Goal: Transaction & Acquisition: Download file/media

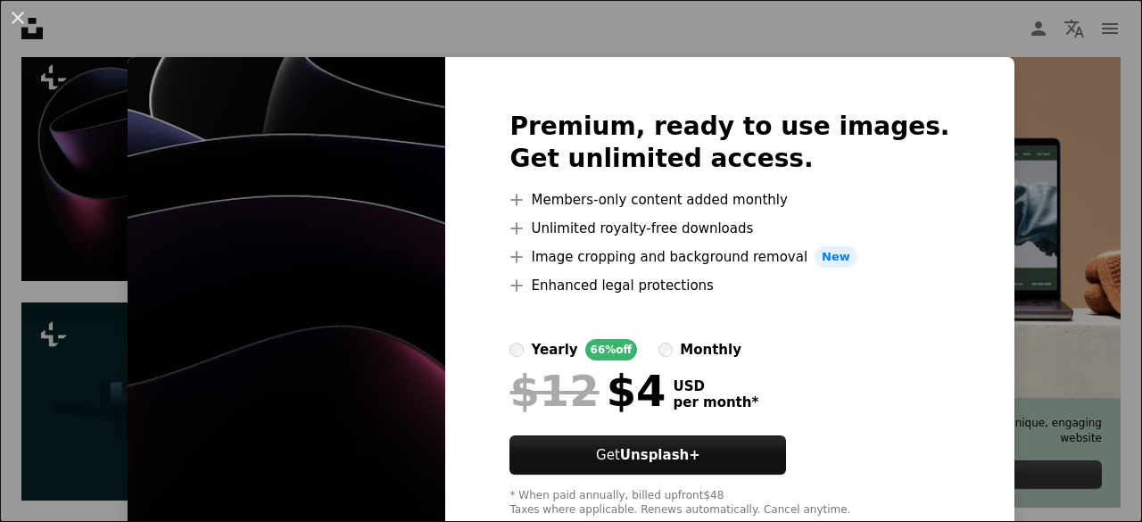
click at [403, 21] on div "An X shape Premium, ready to use images. Get unlimited access. A plus sign Memb…" at bounding box center [571, 261] width 1142 height 522
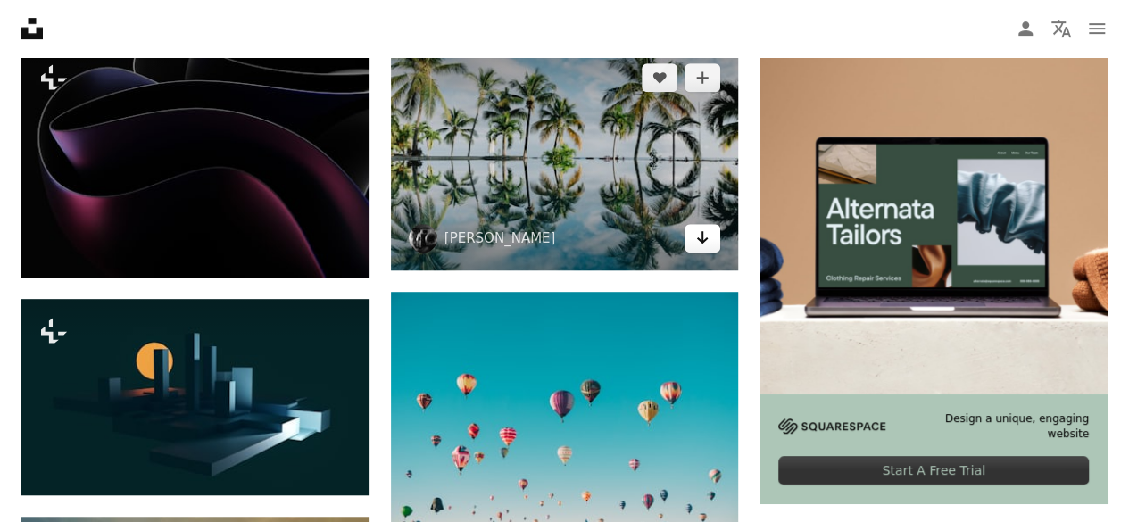
click at [708, 238] on icon "Arrow pointing down" at bounding box center [702, 237] width 14 height 21
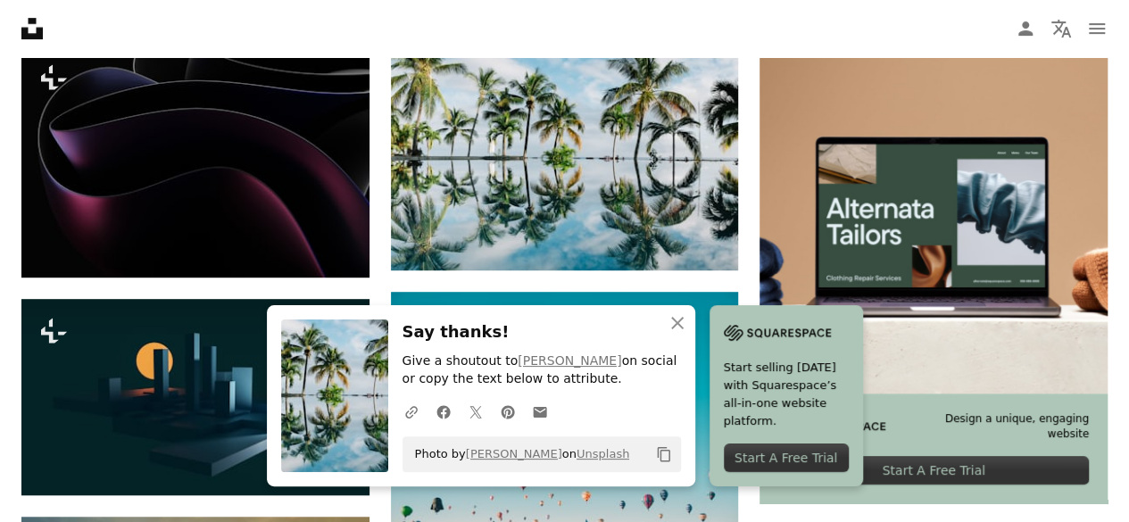
click at [766, 13] on nav "Unsplash logo Unsplash Home A photo Pen Tool A compass A stack of folders Downl…" at bounding box center [564, 28] width 1129 height 57
click at [680, 326] on icon "An X shape" at bounding box center [677, 322] width 21 height 21
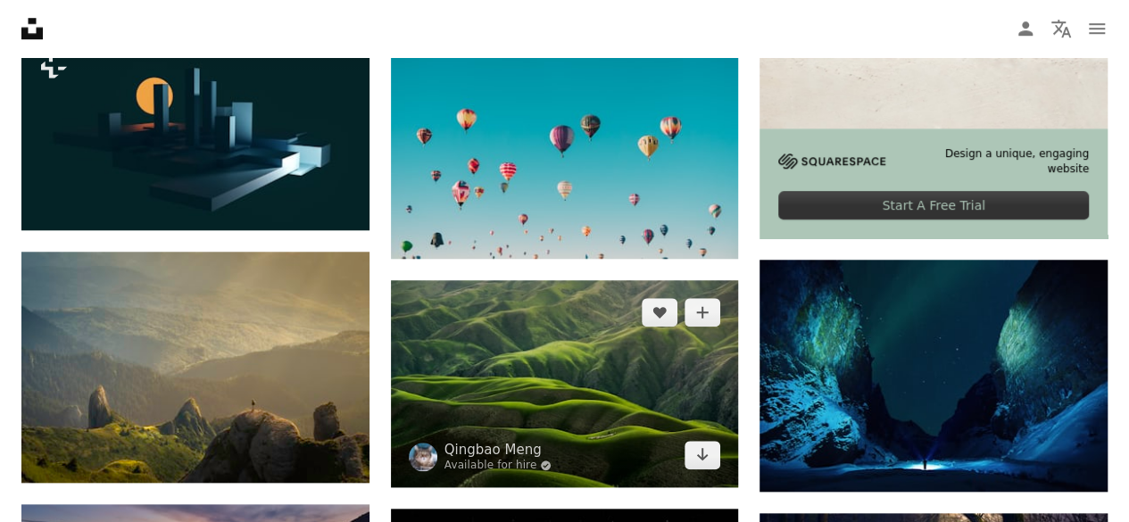
scroll to position [893, 0]
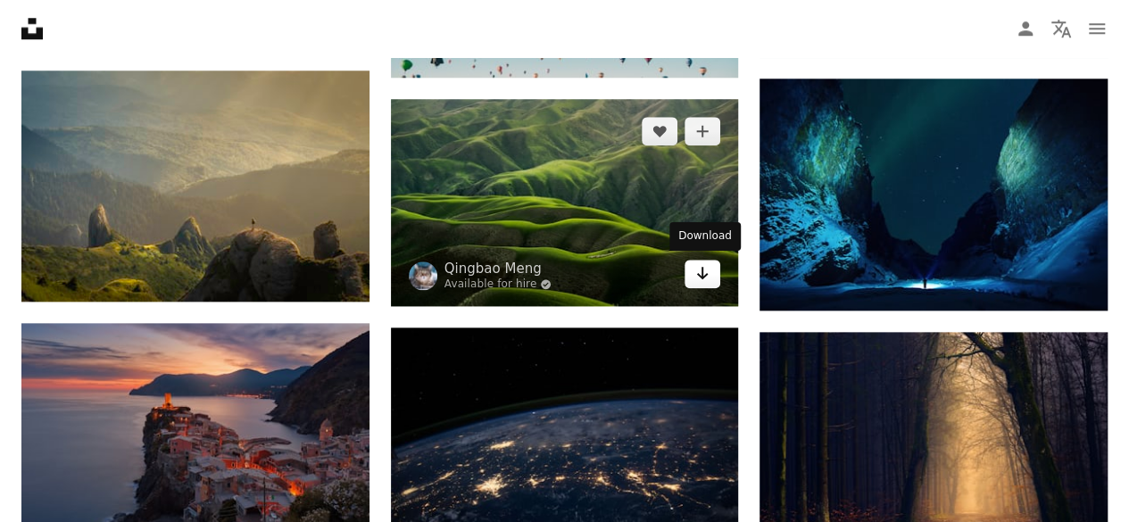
click at [698, 270] on icon "Arrow pointing down" at bounding box center [702, 272] width 14 height 21
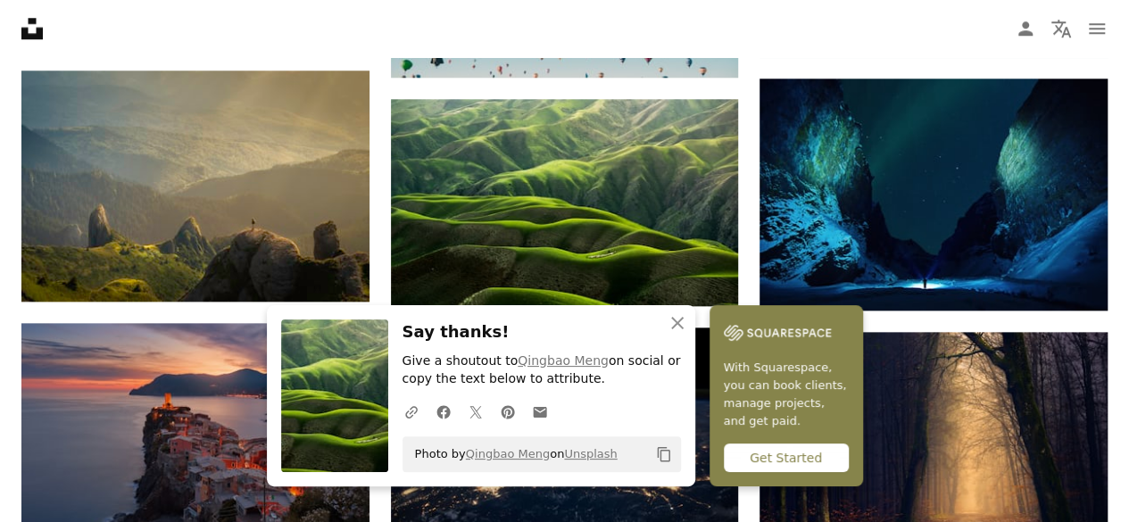
click at [798, 14] on nav "Unsplash logo Unsplash Home A photo Pen Tool A compass A stack of folders Downl…" at bounding box center [564, 28] width 1129 height 57
click at [803, 12] on nav "Unsplash logo Unsplash Home A photo Pen Tool A compass A stack of folders Downl…" at bounding box center [564, 28] width 1129 height 57
click at [676, 318] on icon "An X shape" at bounding box center [677, 322] width 21 height 21
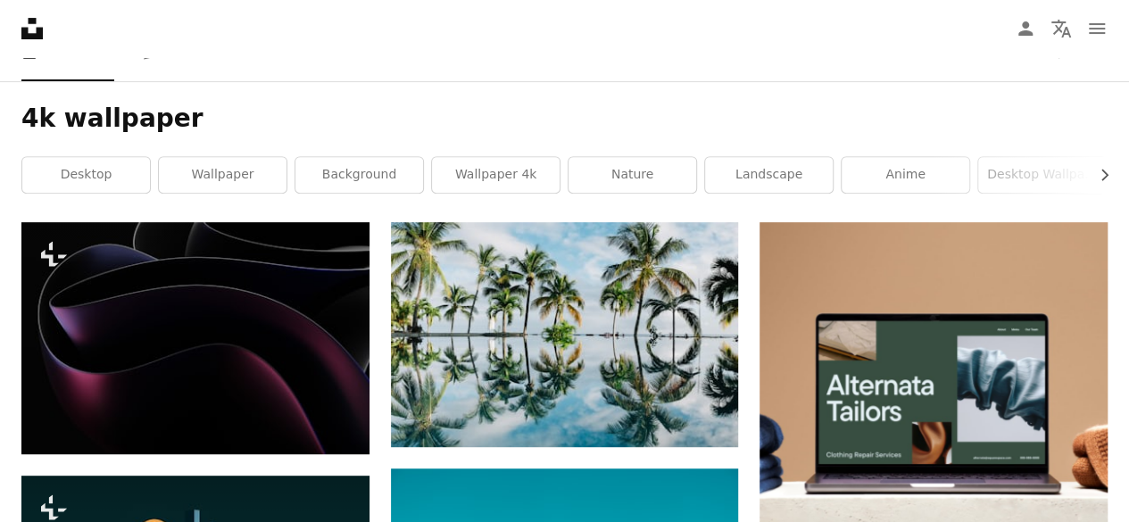
scroll to position [0, 0]
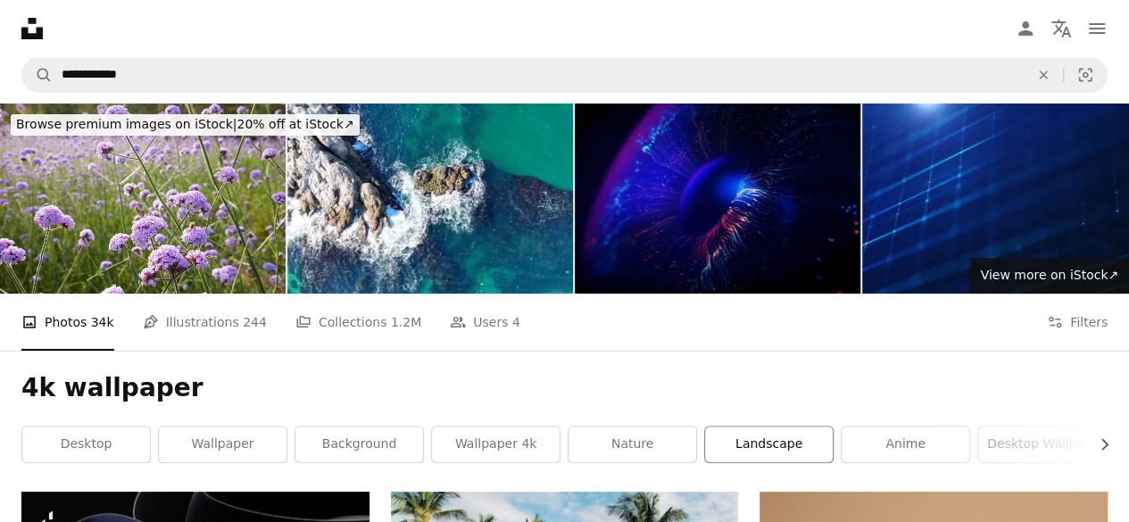
click at [748, 439] on link "landscape" at bounding box center [769, 445] width 128 height 36
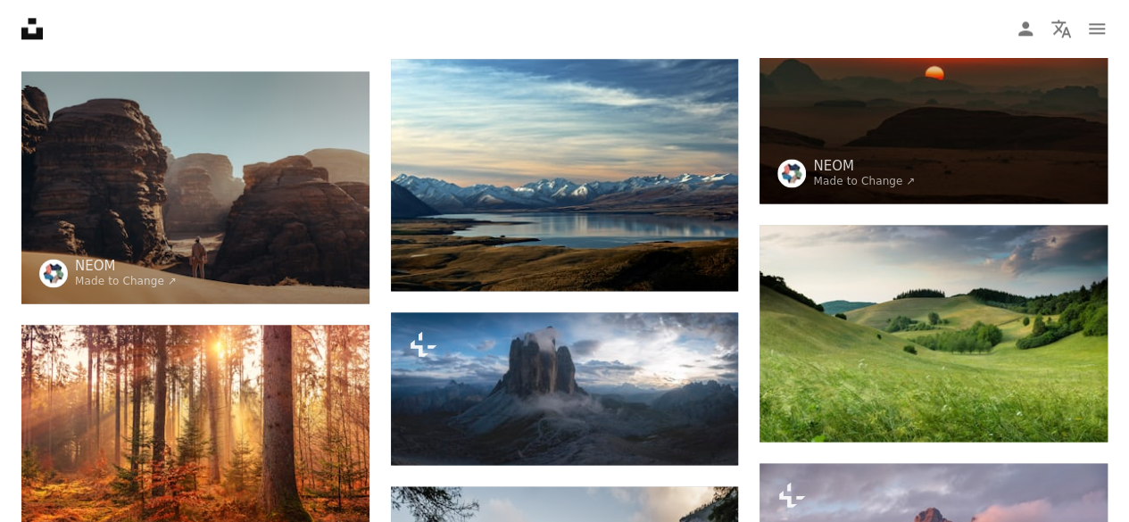
scroll to position [1160, 0]
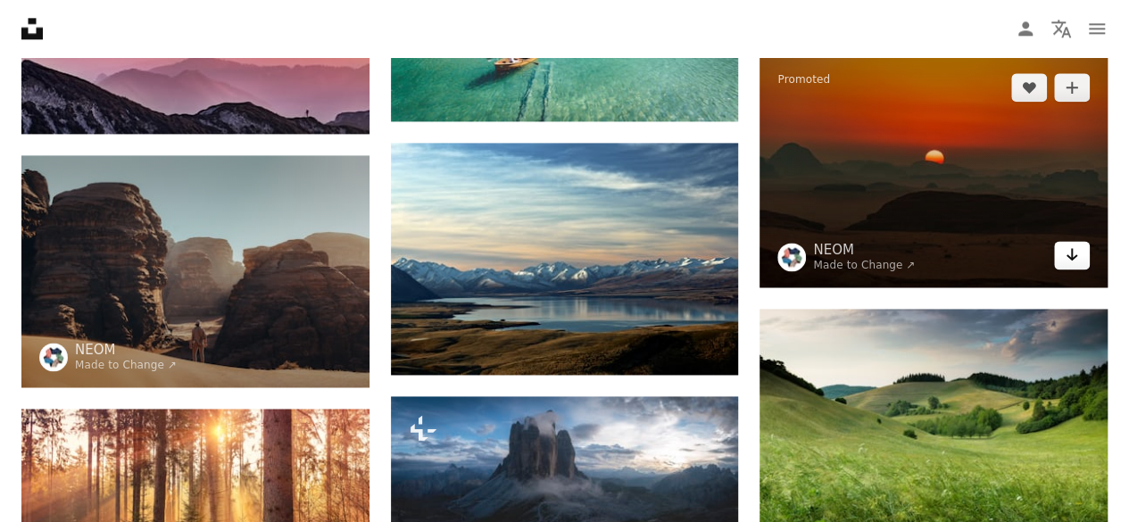
click at [1068, 262] on icon "Arrow pointing down" at bounding box center [1072, 254] width 14 height 21
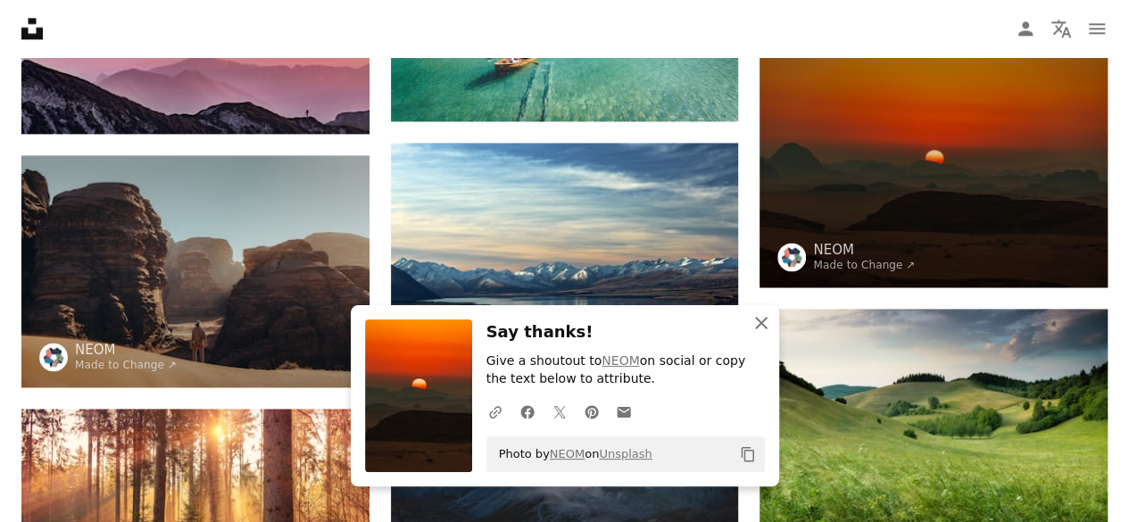
click at [759, 320] on icon "An X shape" at bounding box center [761, 322] width 21 height 21
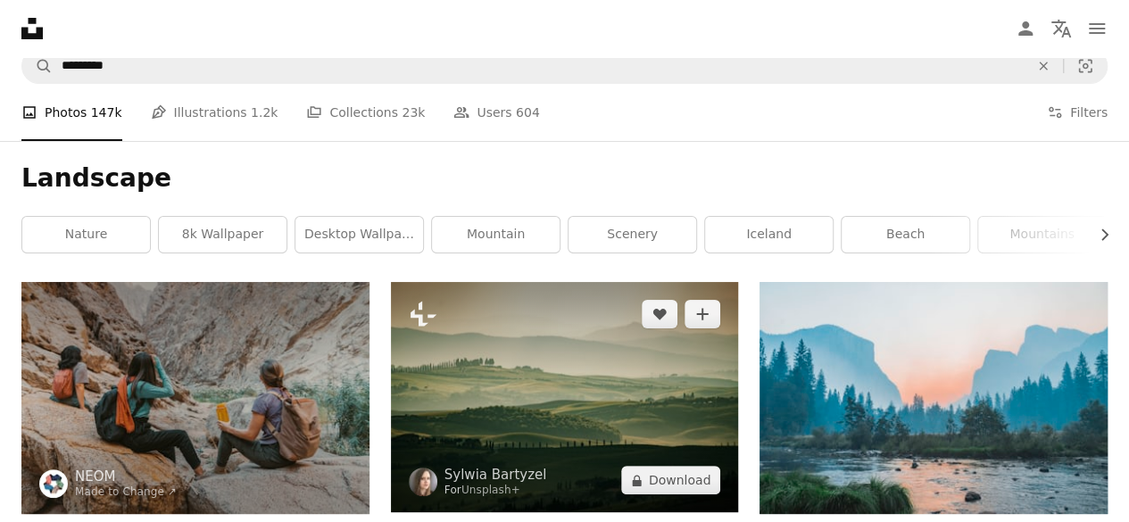
scroll to position [0, 0]
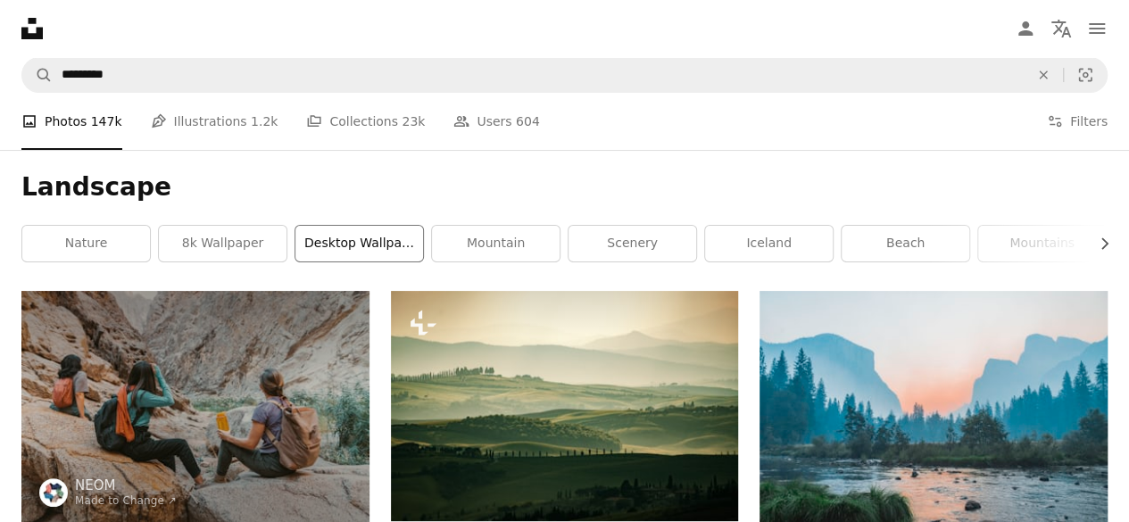
click at [388, 230] on link "desktop wallpaper" at bounding box center [359, 244] width 128 height 36
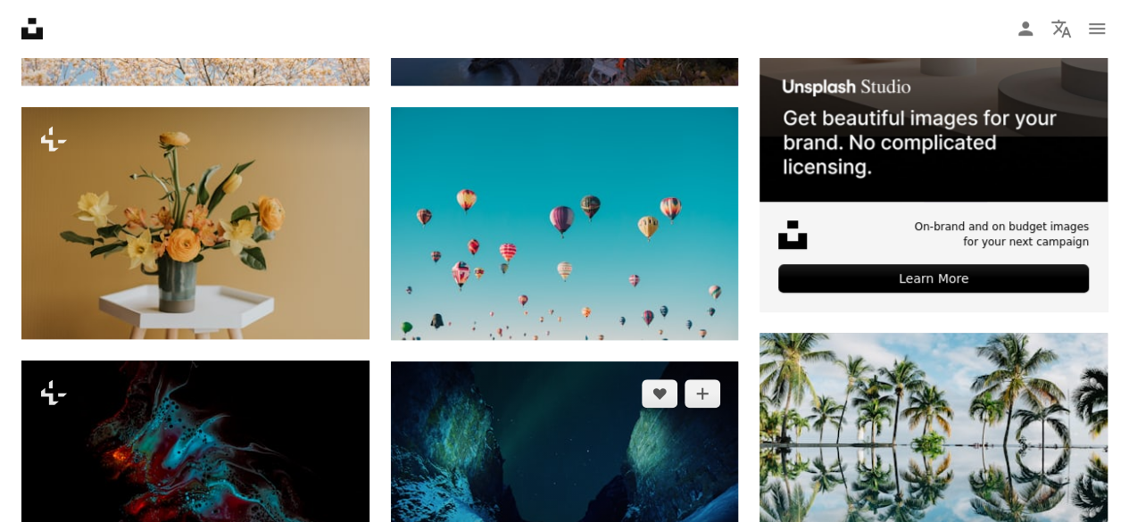
scroll to position [714, 0]
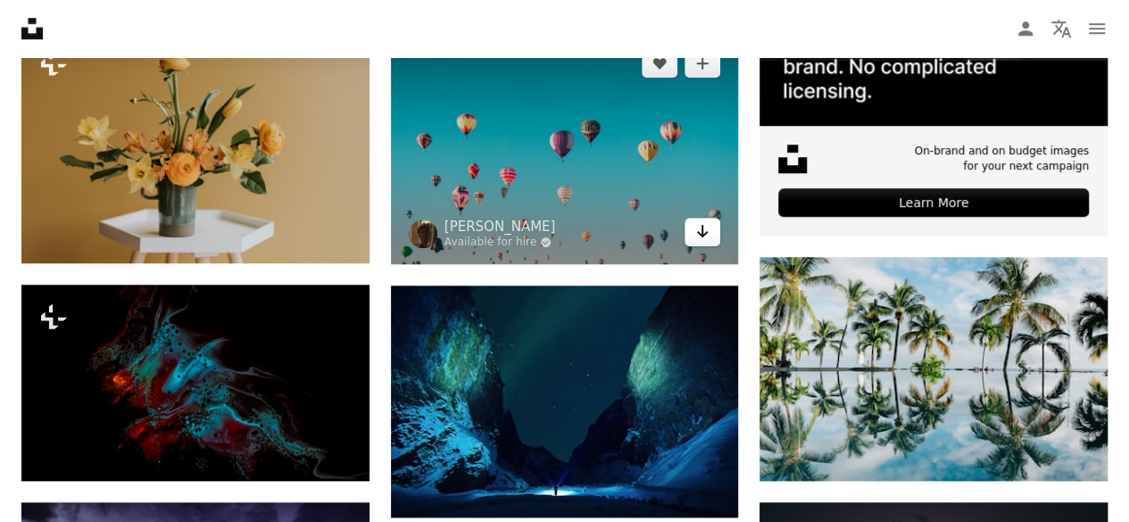
click at [700, 228] on icon "Arrow pointing down" at bounding box center [702, 230] width 14 height 21
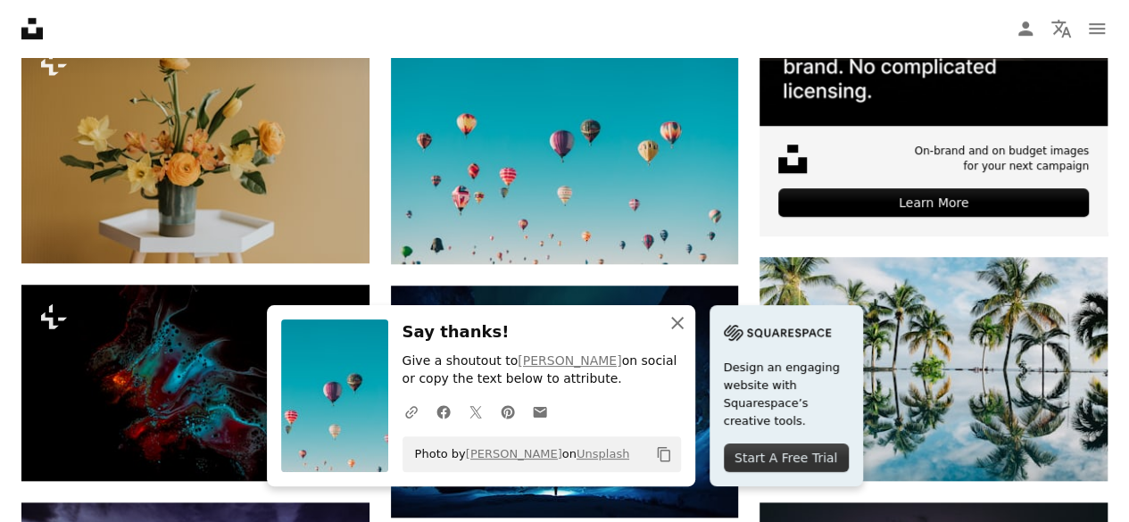
click at [675, 325] on icon "button" at bounding box center [677, 323] width 12 height 12
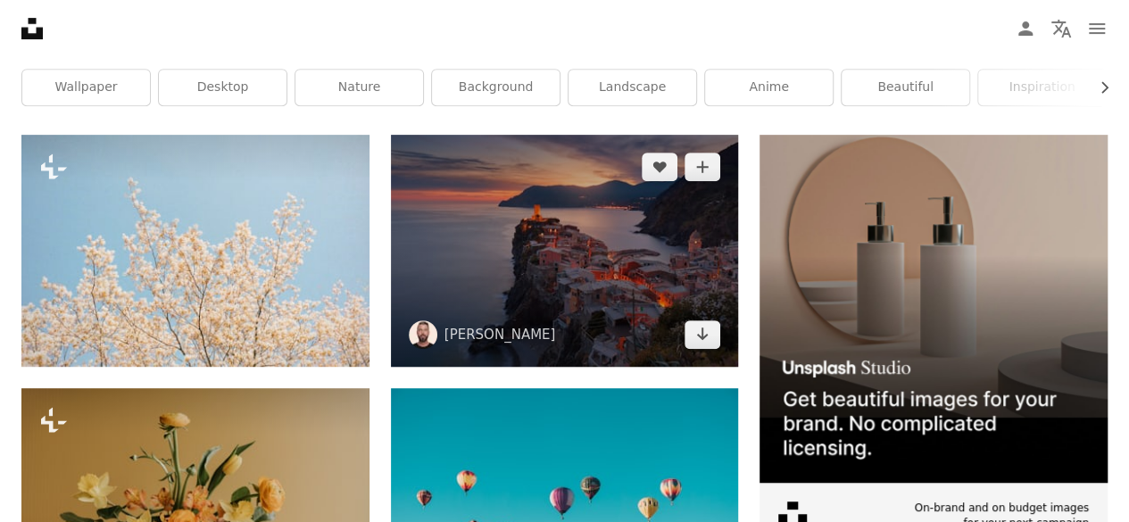
scroll to position [0, 0]
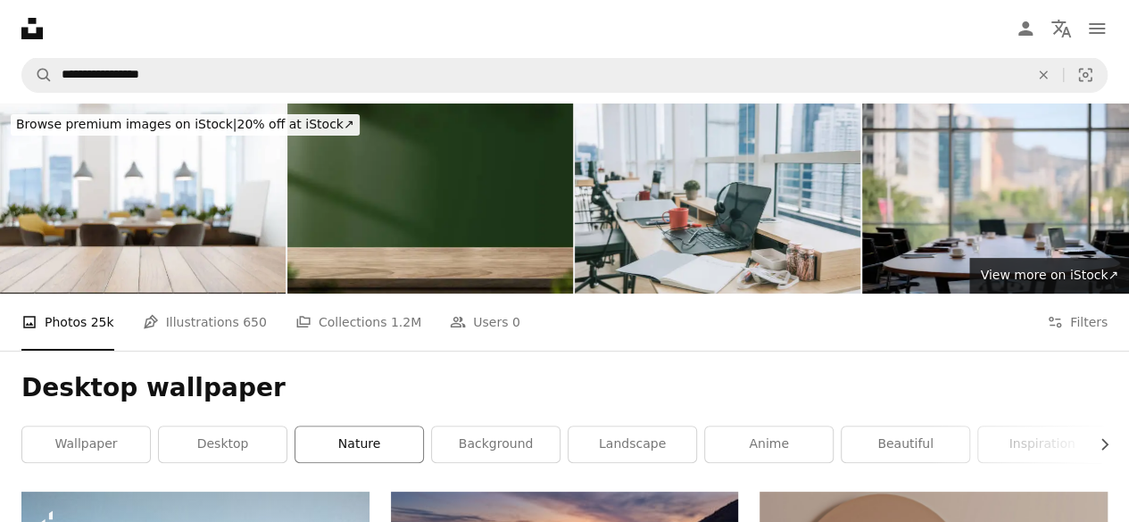
click at [357, 440] on link "nature" at bounding box center [359, 445] width 128 height 36
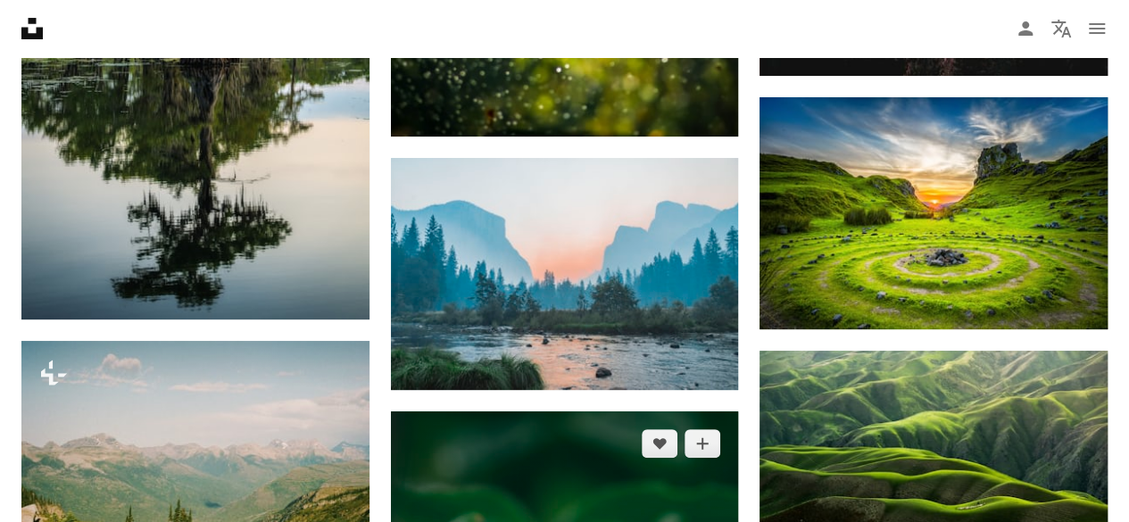
scroll to position [3570, 0]
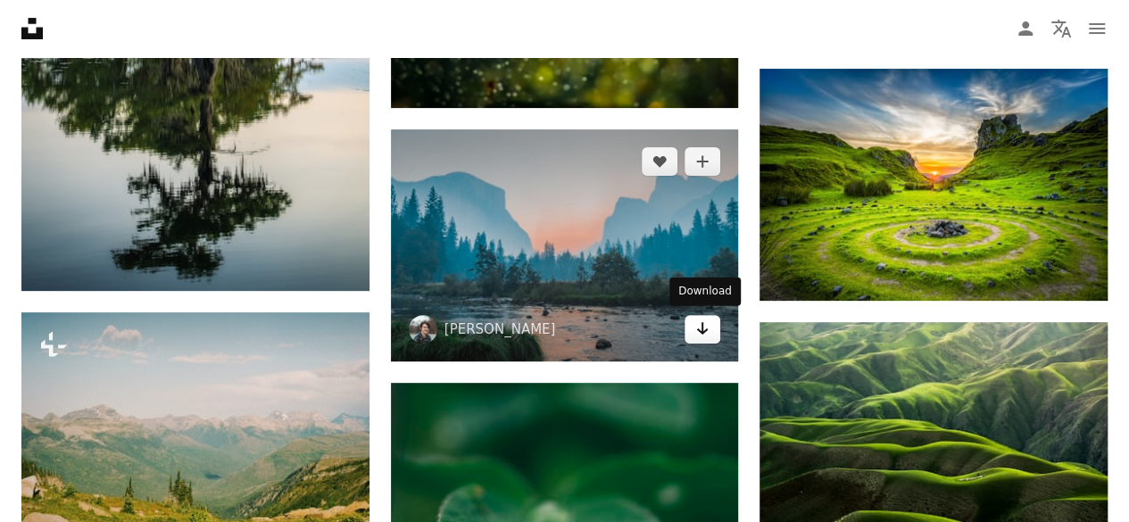
click at [705, 332] on icon "Arrow pointing down" at bounding box center [702, 328] width 14 height 21
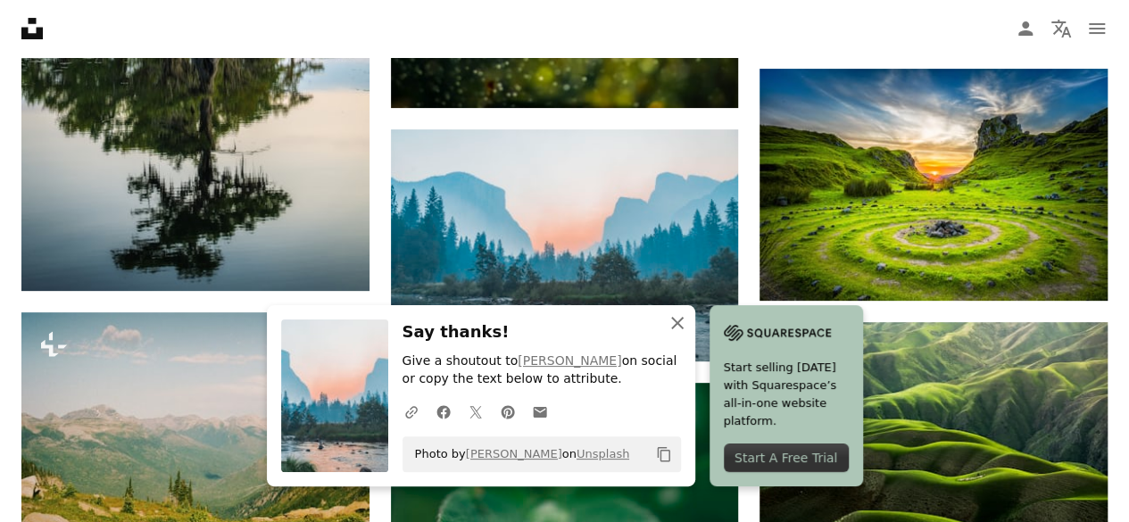
click at [673, 319] on icon "An X shape" at bounding box center [677, 322] width 21 height 21
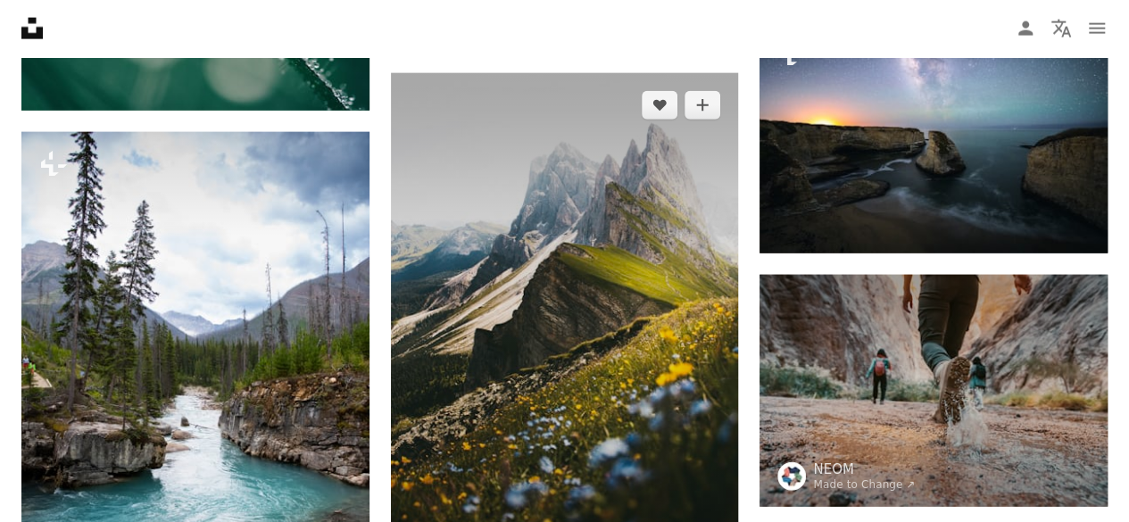
scroll to position [5266, 0]
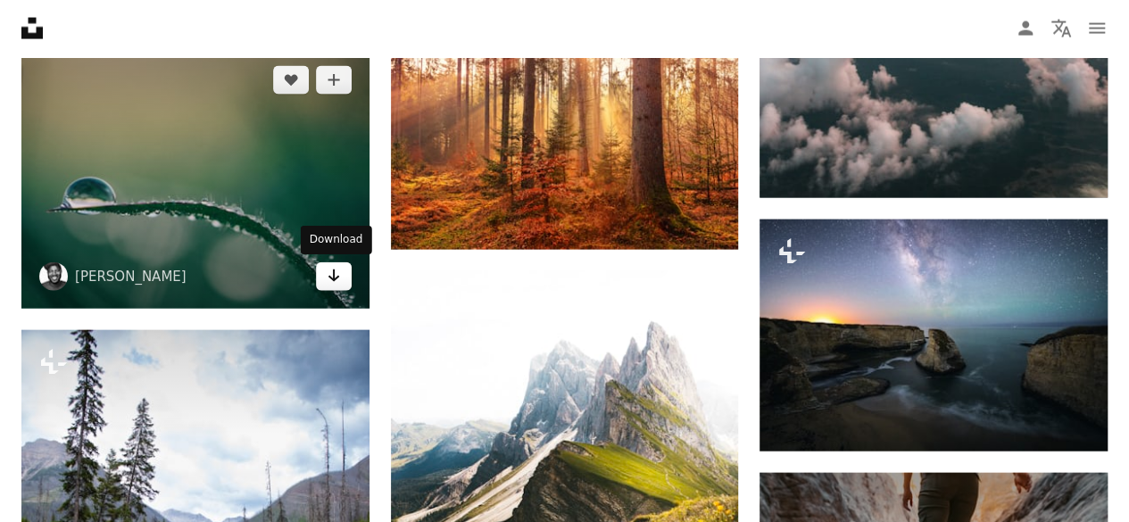
click at [332, 280] on icon "Arrow pointing down" at bounding box center [334, 275] width 14 height 21
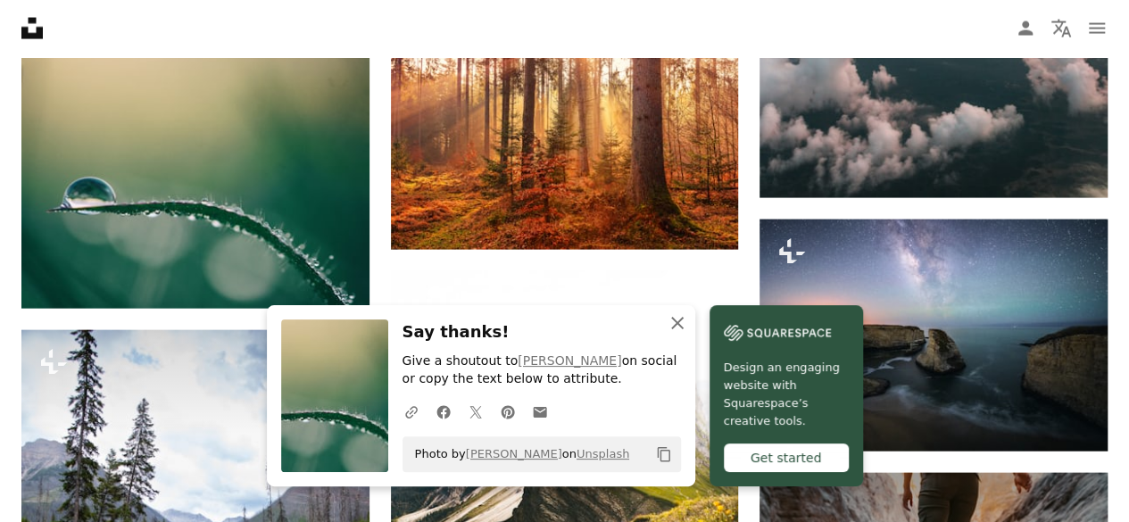
click at [673, 322] on icon "An X shape" at bounding box center [677, 322] width 21 height 21
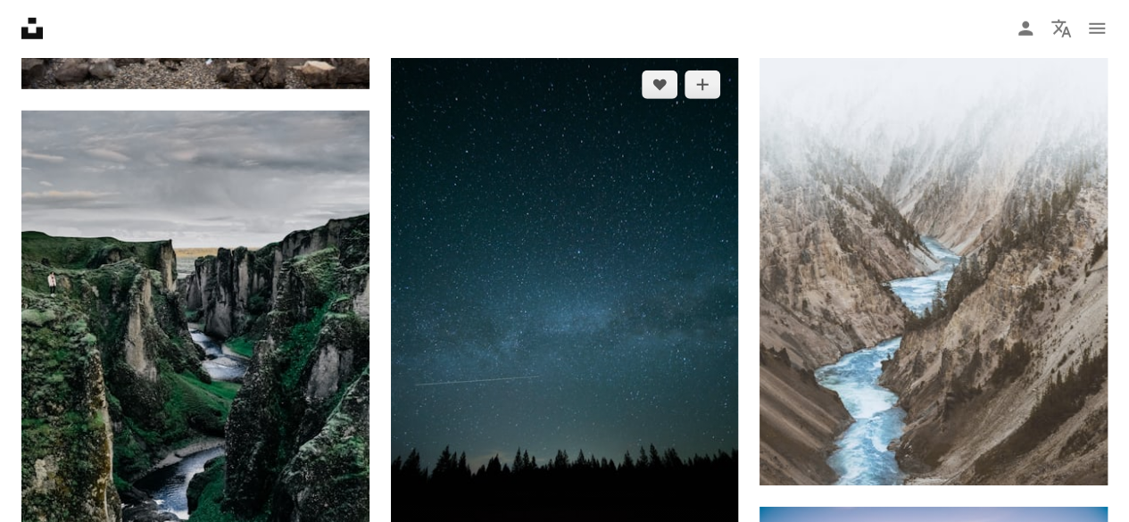
scroll to position [6159, 0]
